Goal: Navigation & Orientation: Find specific page/section

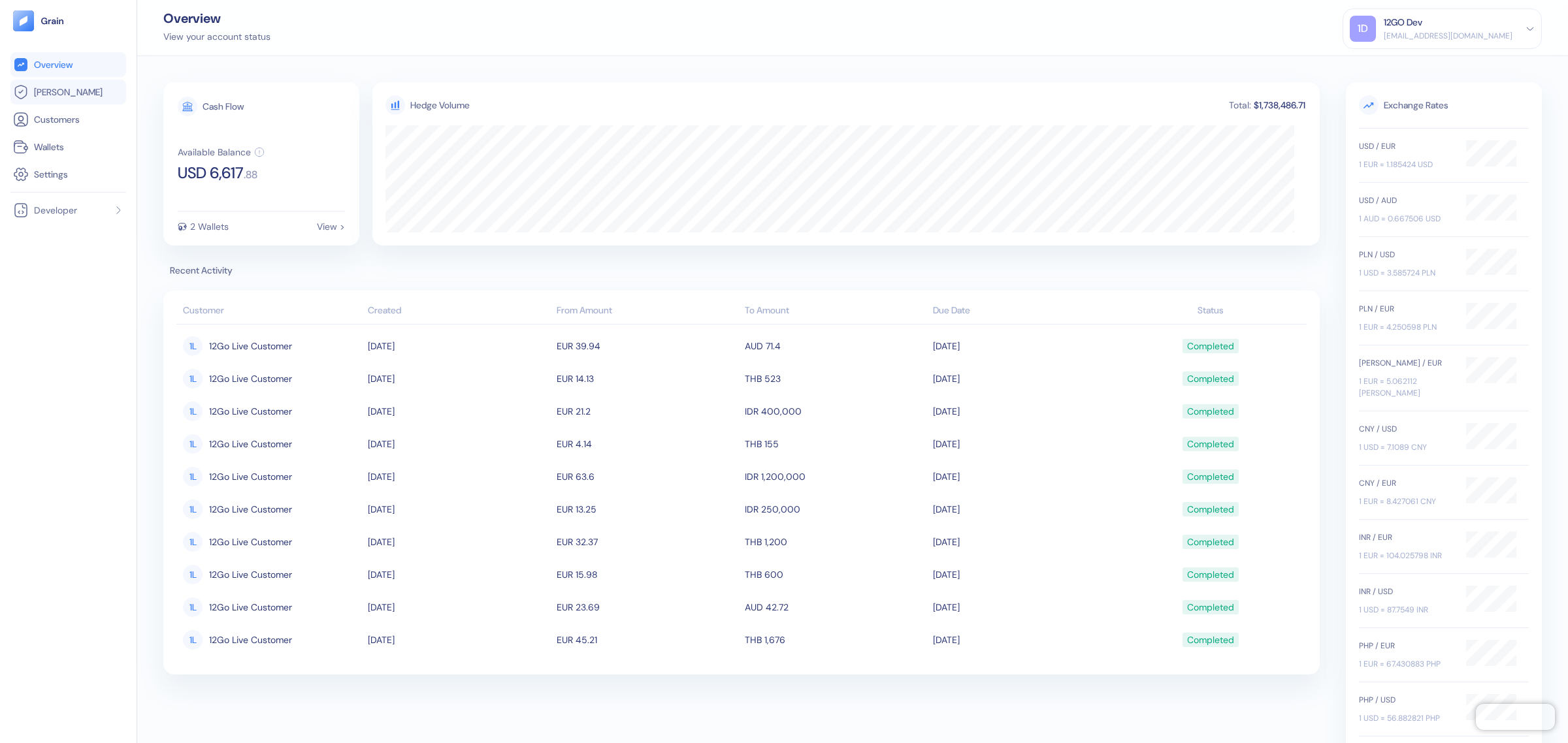
click at [48, 100] on li "[PERSON_NAME]" at bounding box center [69, 91] width 116 height 25
click at [56, 89] on span "[PERSON_NAME]" at bounding box center [69, 91] width 69 height 13
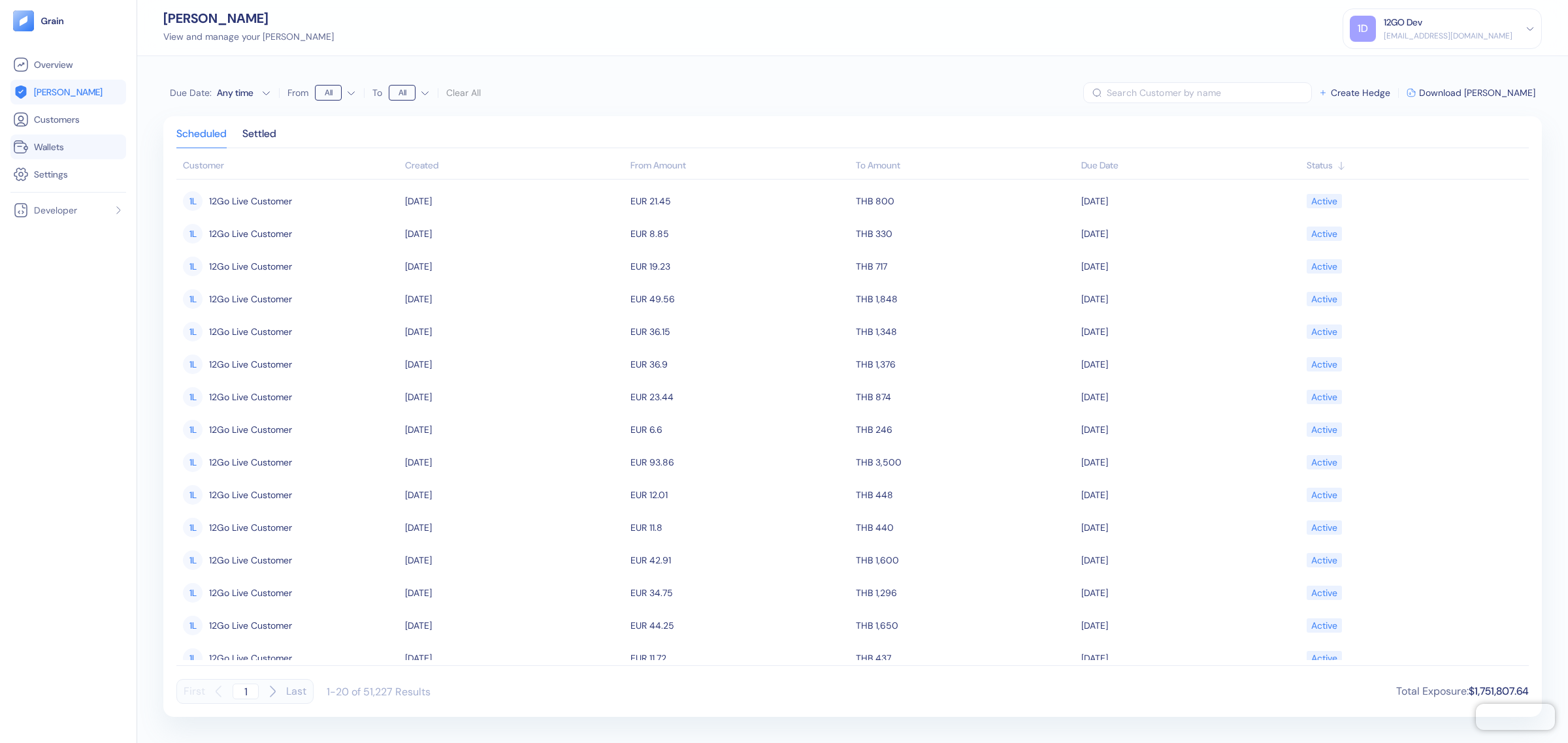
click at [43, 150] on span "Wallets" at bounding box center [49, 146] width 30 height 13
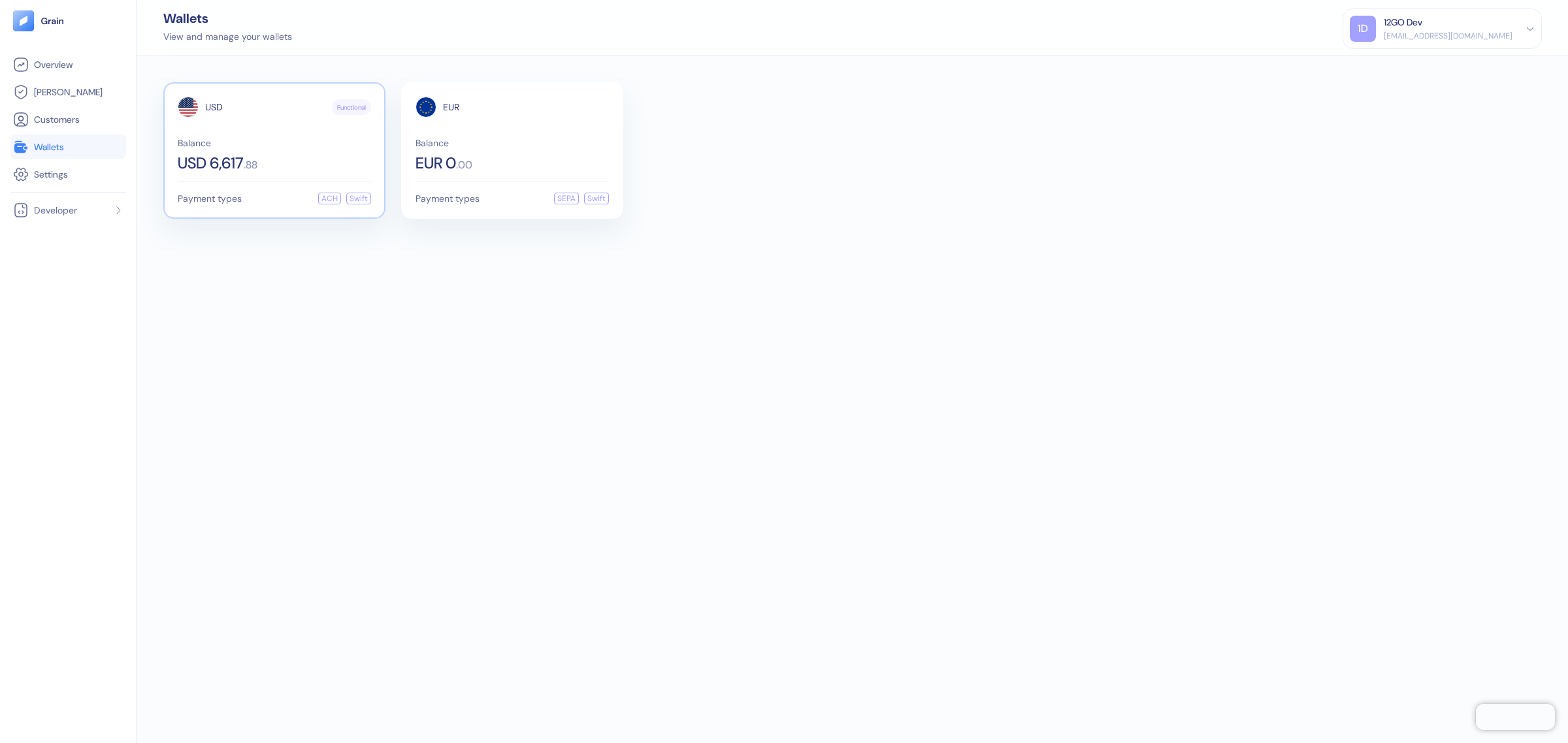
click at [241, 157] on span "USD 6,617" at bounding box center [210, 163] width 66 height 16
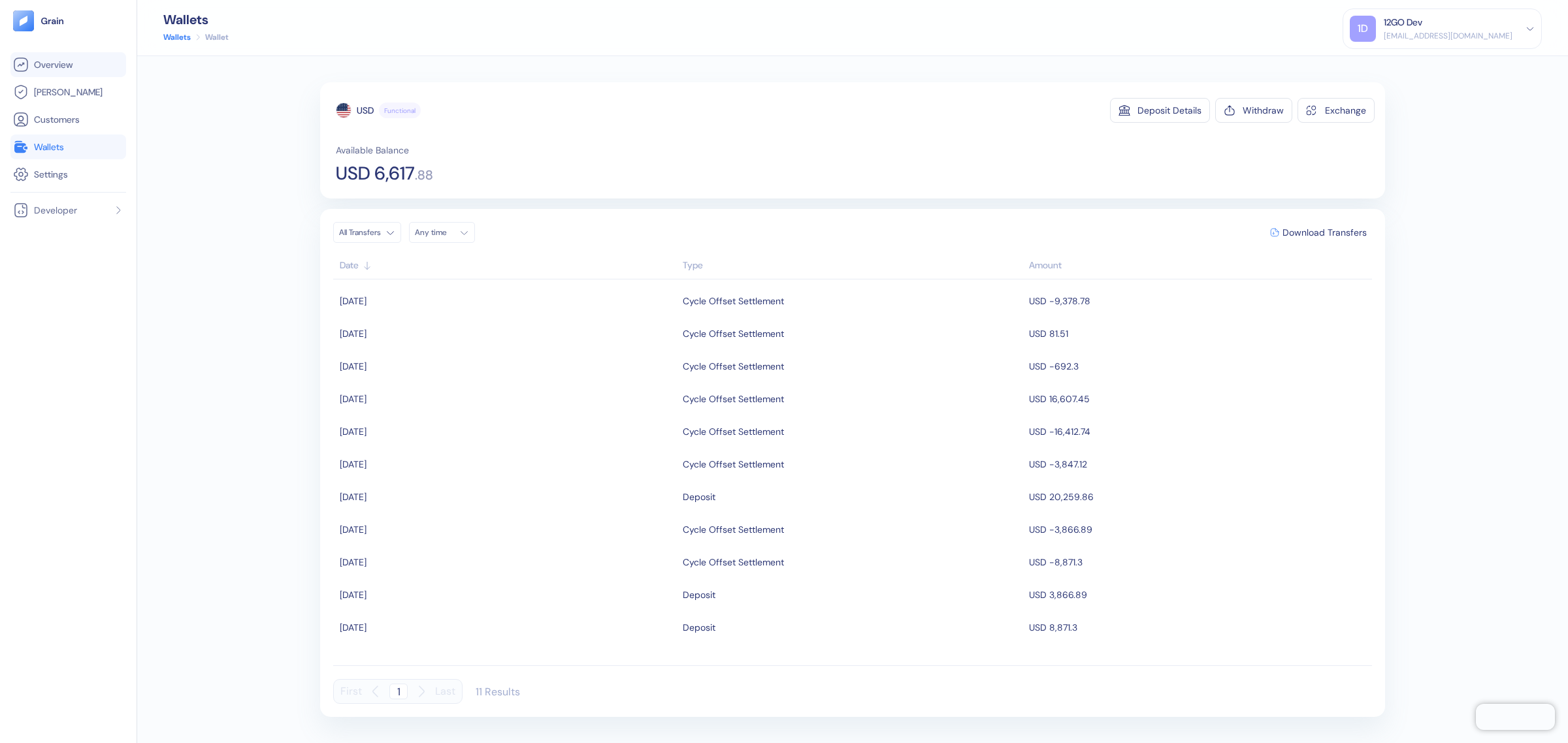
click at [42, 61] on span "Overview" at bounding box center [53, 64] width 38 height 13
